Goal: Information Seeking & Learning: Learn about a topic

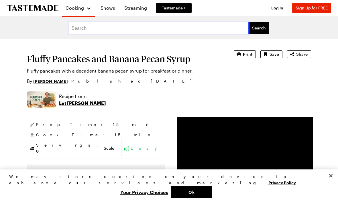
click at [95, 27] on input "text" at bounding box center [159, 28] width 180 height 13
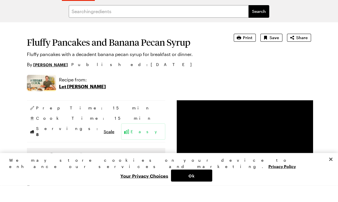
click at [46, 78] on link "[PERSON_NAME]" at bounding box center [50, 81] width 35 height 6
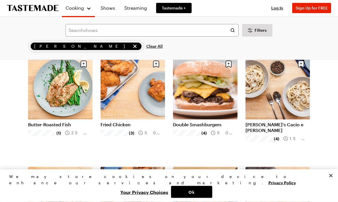
scroll to position [269, 0]
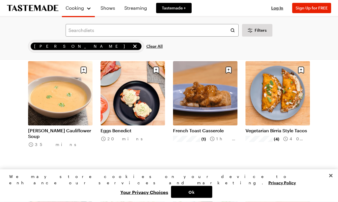
scroll to position [2947, 0]
click at [128, 133] on link "Eggs Benedict" at bounding box center [132, 131] width 64 height 6
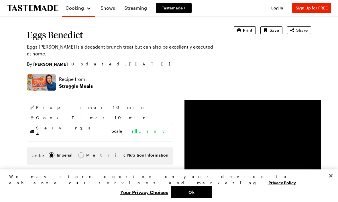
scroll to position [25, 0]
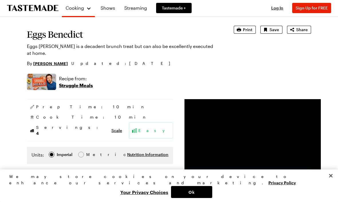
click at [41, 74] on img at bounding box center [41, 82] width 29 height 16
click at [71, 82] on p "Struggle Meals" at bounding box center [76, 85] width 34 height 7
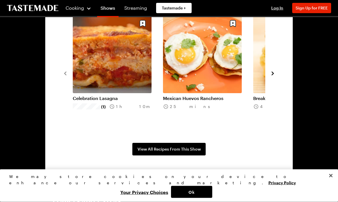
scroll to position [429, 0]
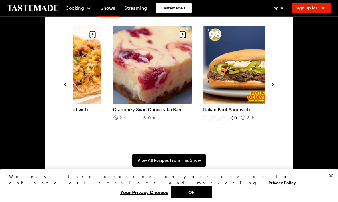
click at [274, 85] on icon "navigate to next item" at bounding box center [273, 85] width 6 height 6
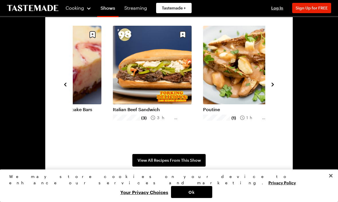
click at [275, 84] on icon "navigate to next item" at bounding box center [273, 85] width 6 height 6
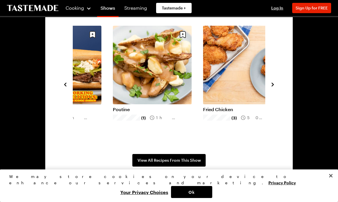
click at [275, 85] on icon "navigate to next item" at bounding box center [273, 85] width 6 height 6
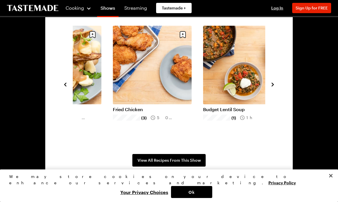
click at [275, 84] on icon "navigate to next item" at bounding box center [273, 85] width 6 height 6
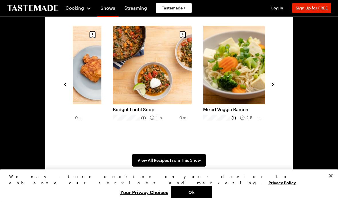
click at [275, 83] on icon "navigate to next item" at bounding box center [273, 85] width 6 height 6
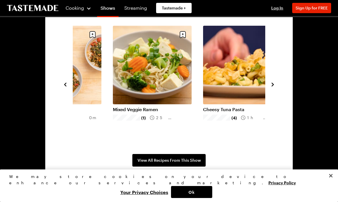
click at [278, 84] on section "Recipes From the Show Season 9 All Episodes Italian Beef Sandwich (3) 3h 35m Po…" at bounding box center [168, 84] width 247 height 199
click at [275, 82] on icon "navigate to next item" at bounding box center [273, 85] width 6 height 6
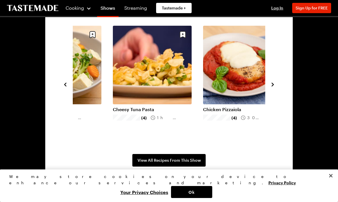
click at [274, 85] on icon "navigate to next item" at bounding box center [273, 85] width 6 height 6
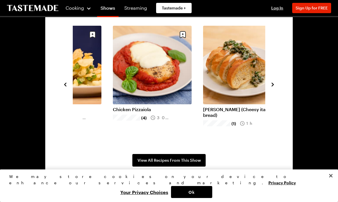
click at [275, 86] on icon "navigate to next item" at bounding box center [273, 85] width 6 height 6
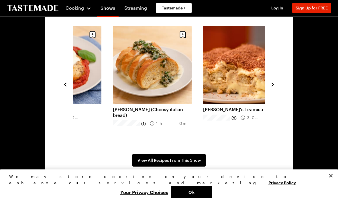
click at [272, 87] on icon "navigate to next item" at bounding box center [273, 85] width 6 height 6
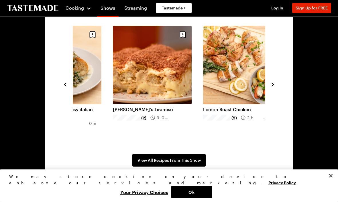
click at [271, 87] on icon "navigate to next item" at bounding box center [273, 85] width 6 height 6
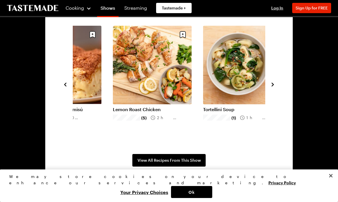
click at [272, 87] on icon "navigate to next item" at bounding box center [273, 85] width 6 height 6
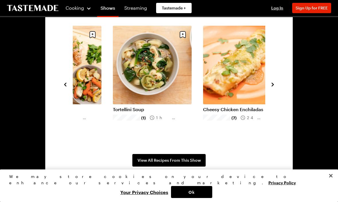
click at [274, 86] on icon "navigate to next item" at bounding box center [273, 85] width 6 height 6
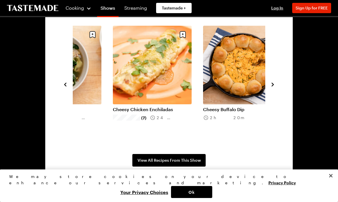
click at [275, 86] on icon "navigate to next item" at bounding box center [273, 85] width 6 height 6
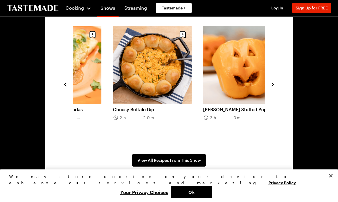
click at [274, 87] on icon "navigate to next item" at bounding box center [273, 85] width 6 height 6
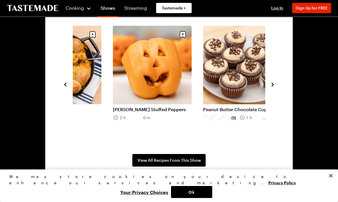
click at [275, 85] on icon "navigate to next item" at bounding box center [273, 85] width 6 height 6
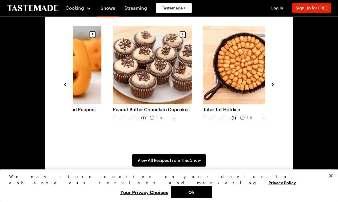
click at [274, 84] on icon "navigate to next item" at bounding box center [273, 85] width 6 height 6
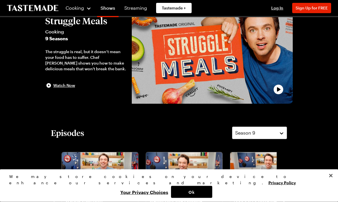
scroll to position [0, 0]
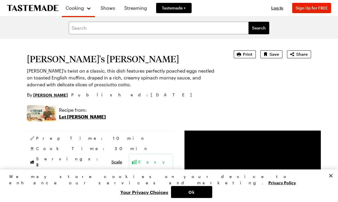
click at [247, 55] on span "Print" at bounding box center [247, 54] width 9 height 6
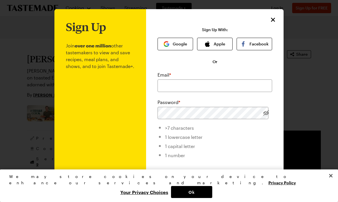
click at [276, 19] on icon "Close" at bounding box center [272, 19] width 7 height 7
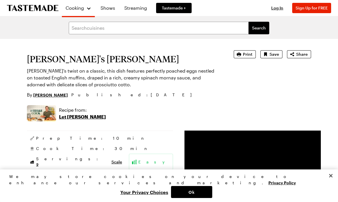
click at [246, 57] on span "Print" at bounding box center [247, 54] width 9 height 6
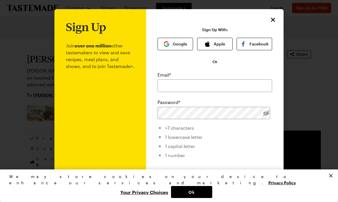
click at [276, 20] on icon "Close" at bounding box center [272, 19] width 7 height 7
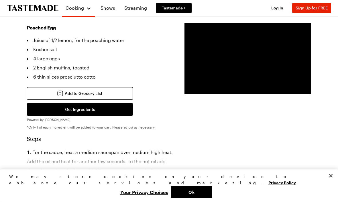
scroll to position [321, 0]
